Goal: Information Seeking & Learning: Learn about a topic

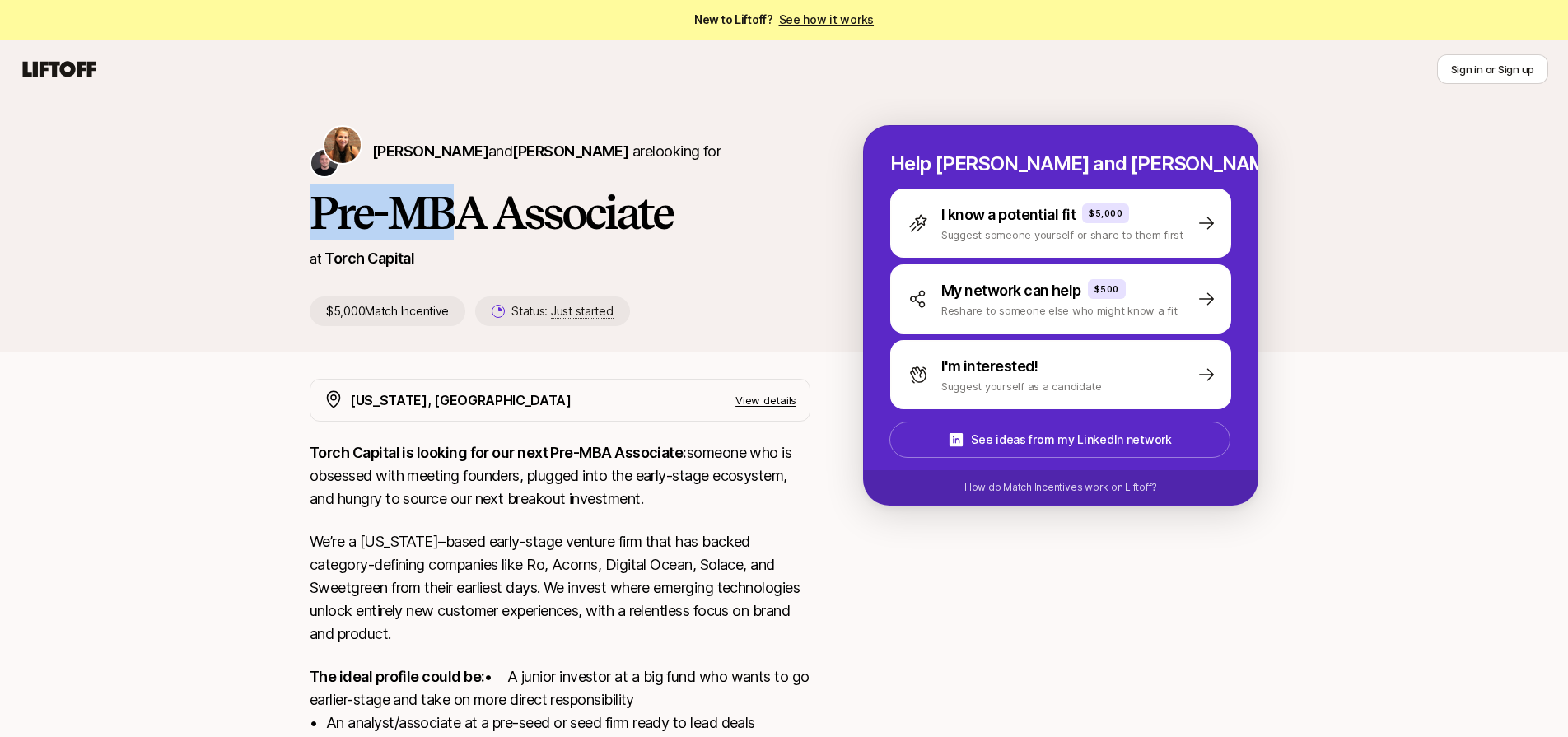
drag, startPoint x: 313, startPoint y: 211, endPoint x: 443, endPoint y: 217, distance: 130.1
click at [442, 217] on h1 "Pre-MBA Associate" at bounding box center [560, 212] width 500 height 49
click at [443, 217] on h1 "Pre-MBA Associate" at bounding box center [560, 212] width 500 height 49
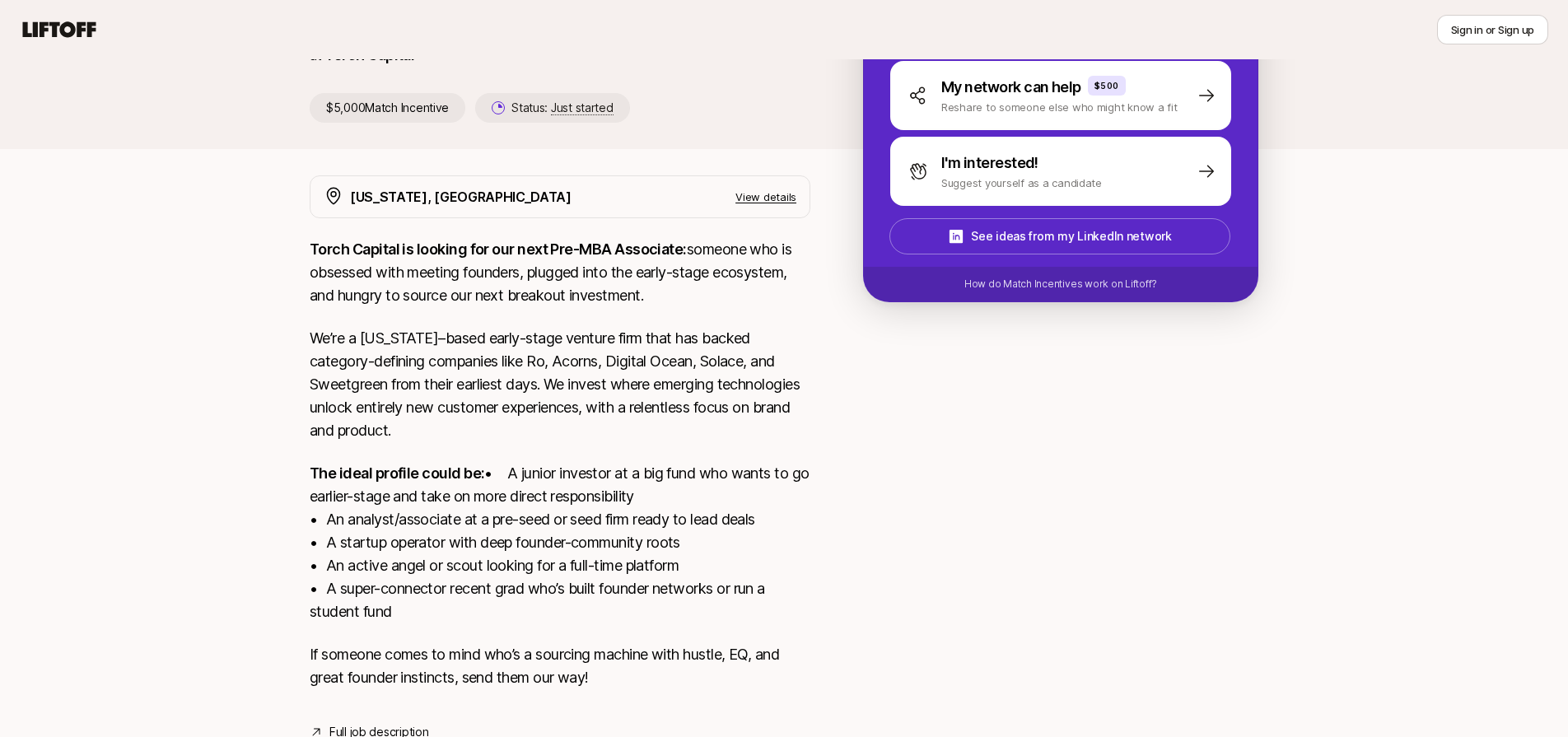
scroll to position [244, 0]
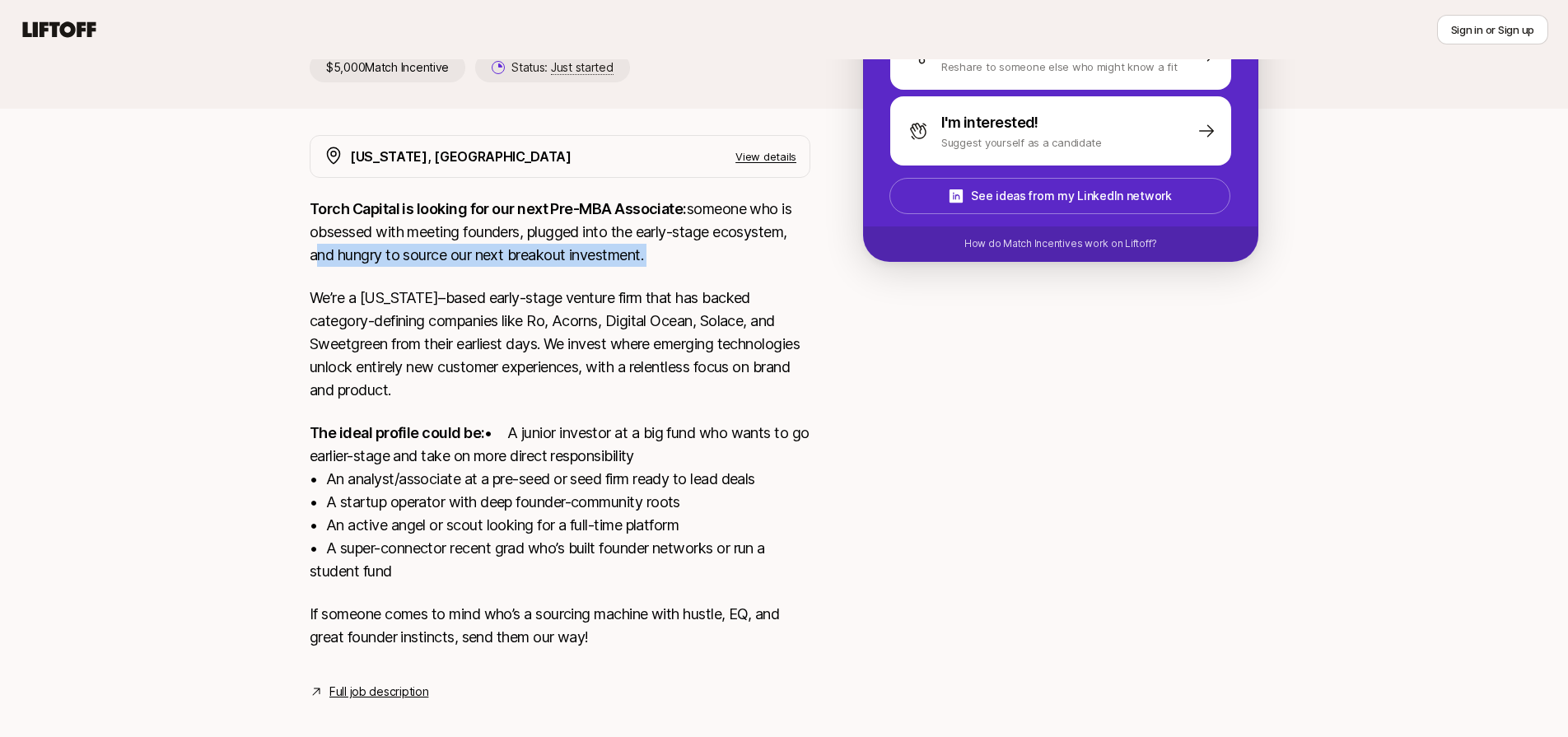
drag, startPoint x: 309, startPoint y: 258, endPoint x: 521, endPoint y: 266, distance: 212.2
click at [521, 266] on div "[US_STATE], [GEOGRAPHIC_DATA] View details Torch Capital is looking for our nex…" at bounding box center [784, 418] width 988 height 566
click at [521, 266] on div "Torch Capital is looking for our next Pre-MBA Associate: someone who is obsesse…" at bounding box center [560, 432] width 500 height 471
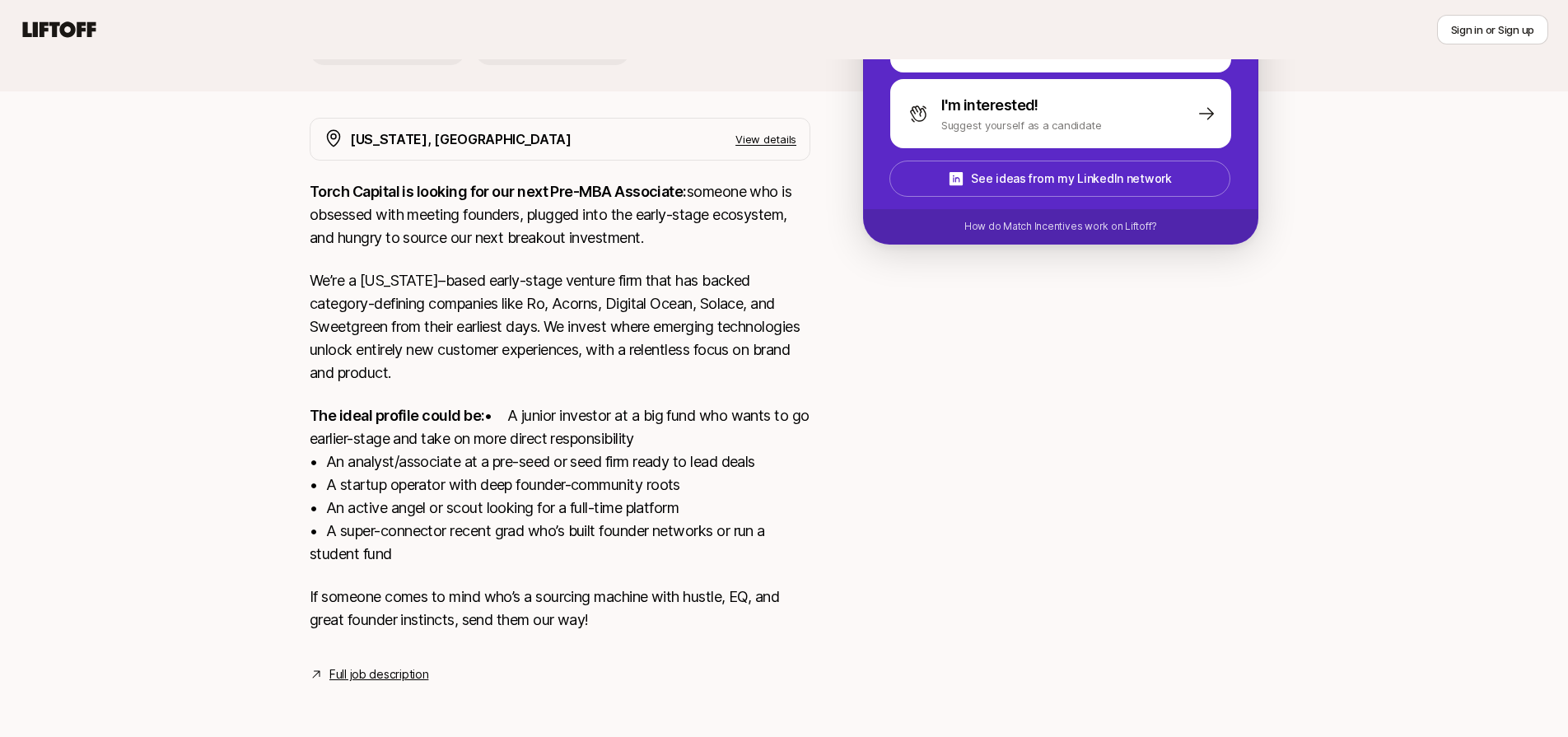
scroll to position [284, 0]
click at [401, 672] on link "Full job description" at bounding box center [379, 674] width 99 height 20
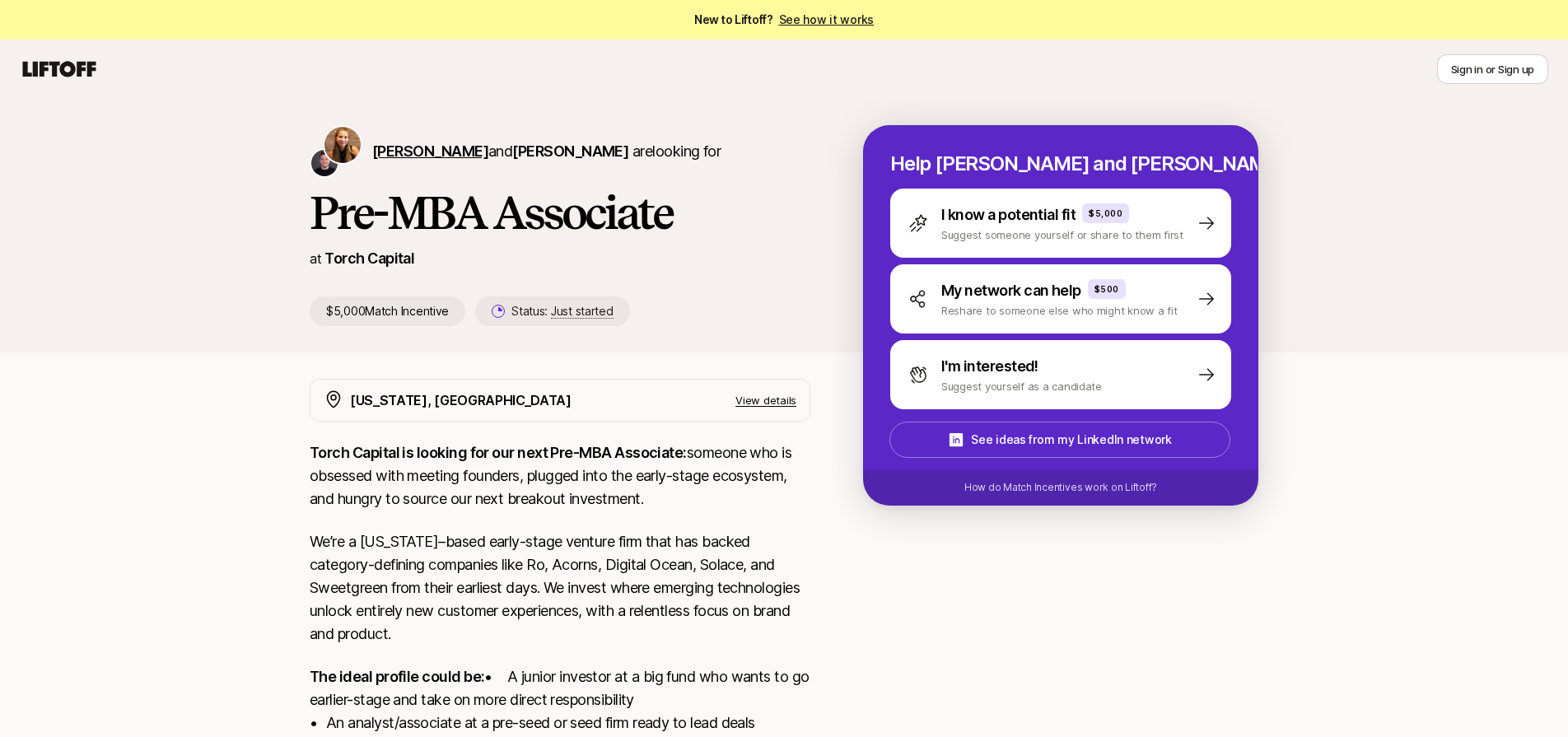
click at [428, 147] on span "[PERSON_NAME]" at bounding box center [430, 151] width 116 height 18
click at [581, 153] on span "[PERSON_NAME]" at bounding box center [570, 151] width 116 height 18
click at [411, 146] on span "[PERSON_NAME]" at bounding box center [430, 151] width 116 height 18
